Goal: Task Accomplishment & Management: Manage account settings

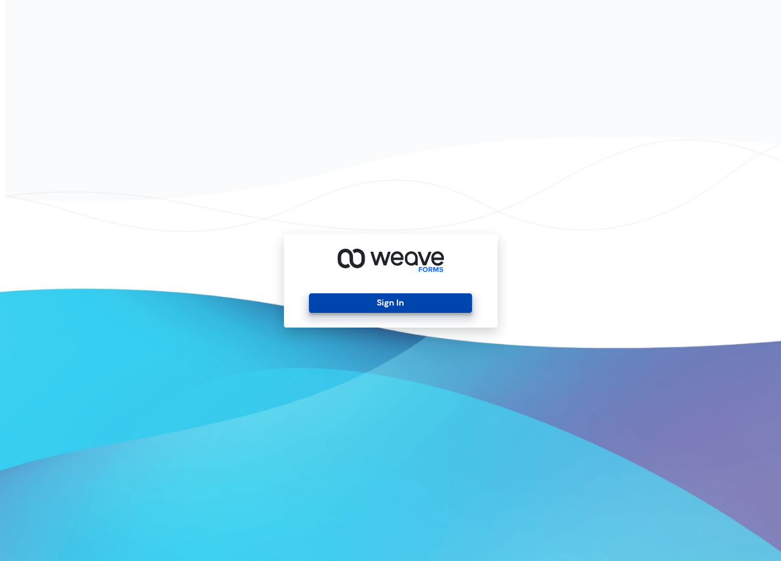
click at [389, 298] on button "Sign In" at bounding box center [390, 303] width 163 height 20
